Goal: Transaction & Acquisition: Purchase product/service

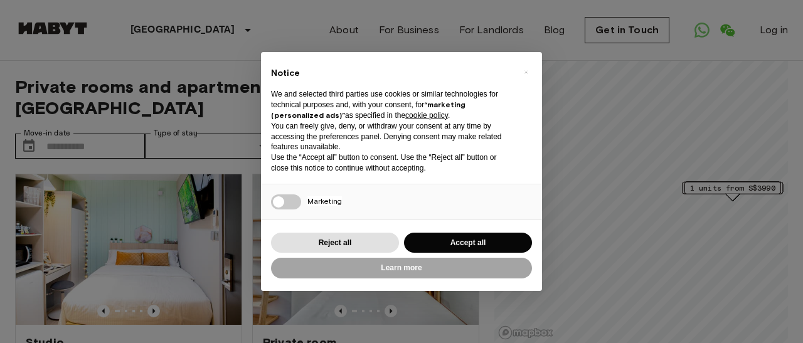
scroll to position [82, 0]
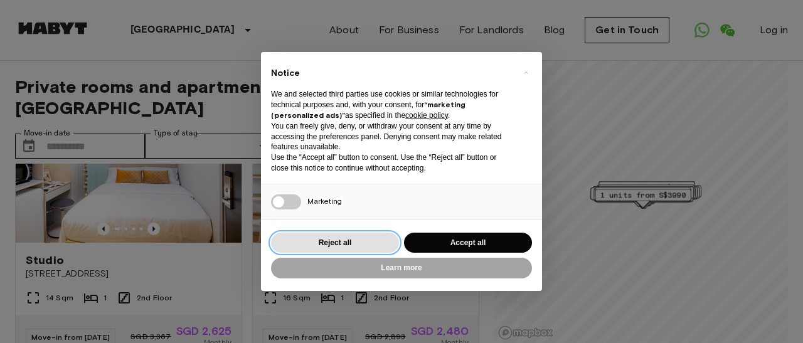
click at [335, 242] on button "Reject all" at bounding box center [335, 243] width 128 height 21
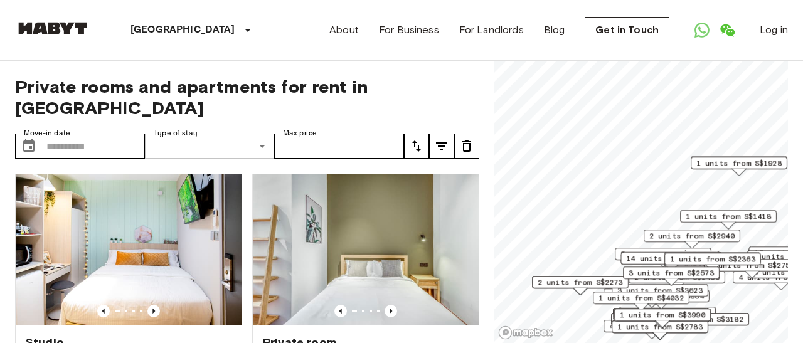
scroll to position [0, 0]
click at [435, 146] on icon "tune" at bounding box center [441, 146] width 15 height 15
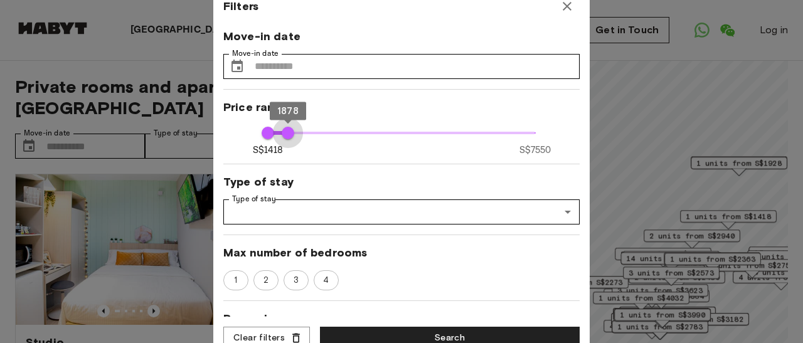
drag, startPoint x: 537, startPoint y: 132, endPoint x: 285, endPoint y: 137, distance: 252.4
click at [285, 137] on span "1878" at bounding box center [288, 133] width 13 height 13
type input "****"
click at [279, 132] on span "1678" at bounding box center [279, 133] width 13 height 13
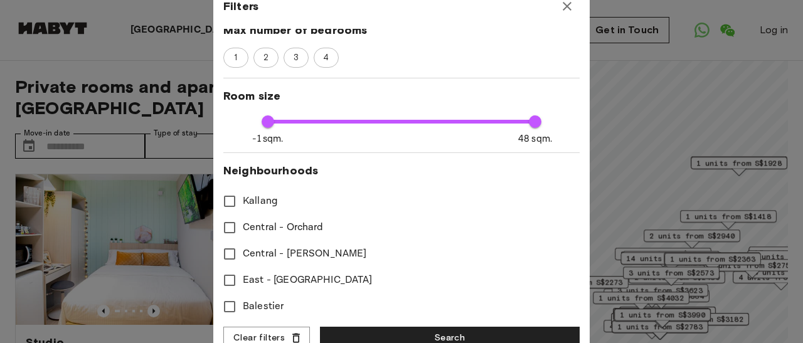
scroll to position [230, 0]
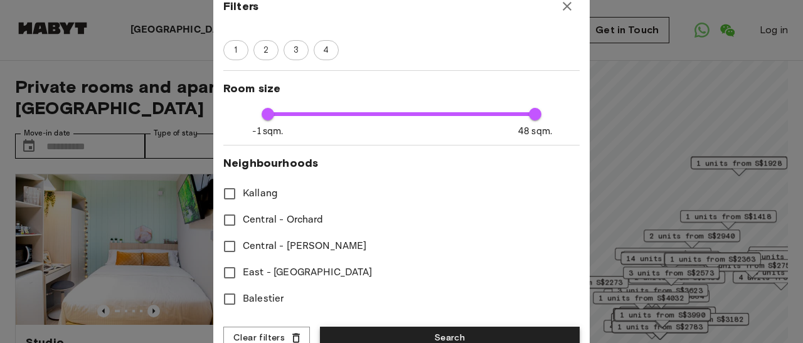
click at [367, 335] on button "Search" at bounding box center [450, 338] width 260 height 23
type input "****"
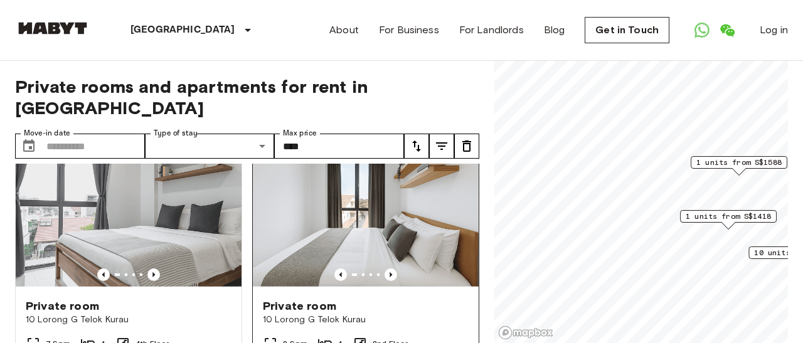
scroll to position [35, 0]
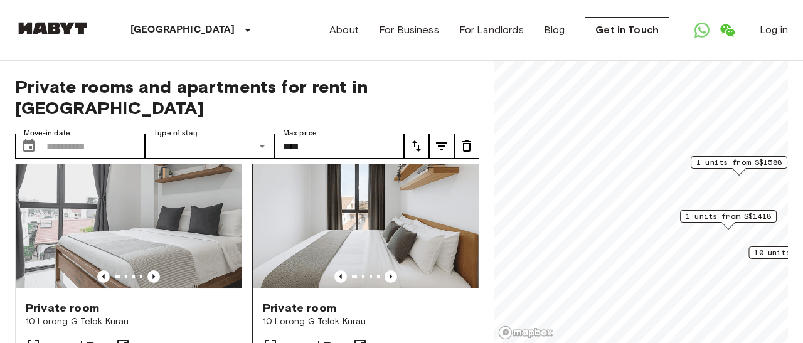
click at [332, 226] on img at bounding box center [366, 215] width 226 height 151
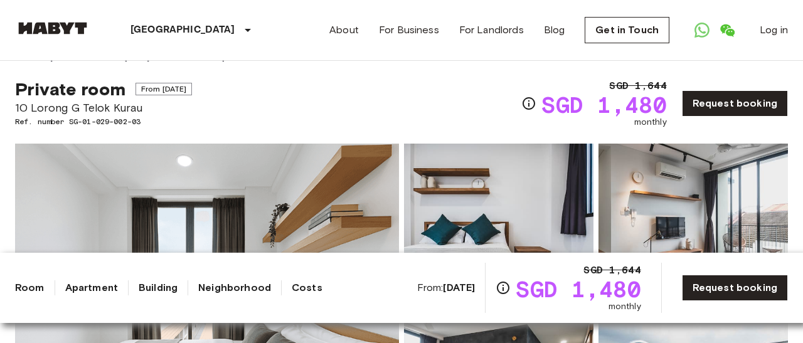
scroll to position [20, 0]
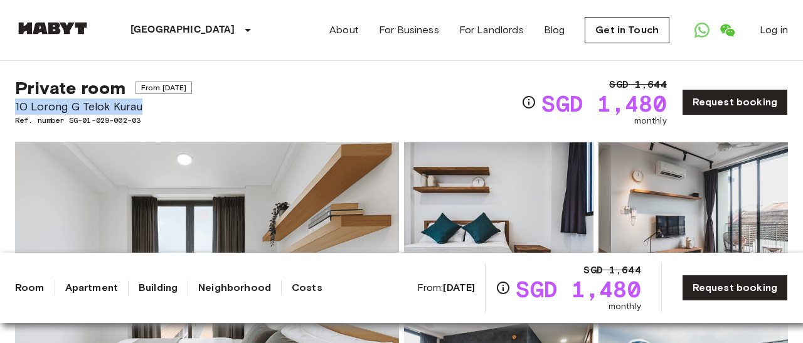
drag, startPoint x: 151, startPoint y: 105, endPoint x: 6, endPoint y: 99, distance: 145.7
copy span "10 Lorong G Telok Kurau"
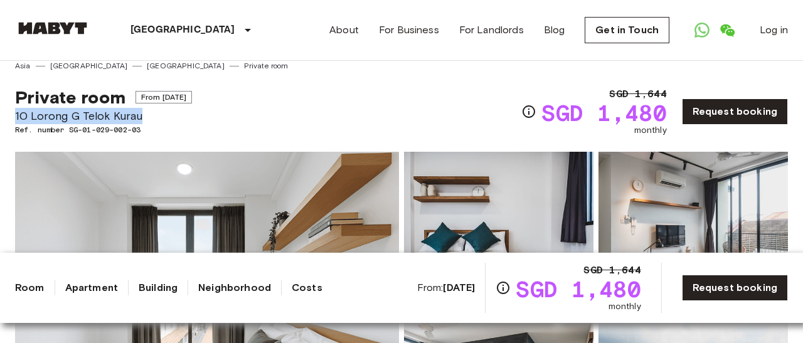
scroll to position [11, 0]
